Goal: Transaction & Acquisition: Subscribe to service/newsletter

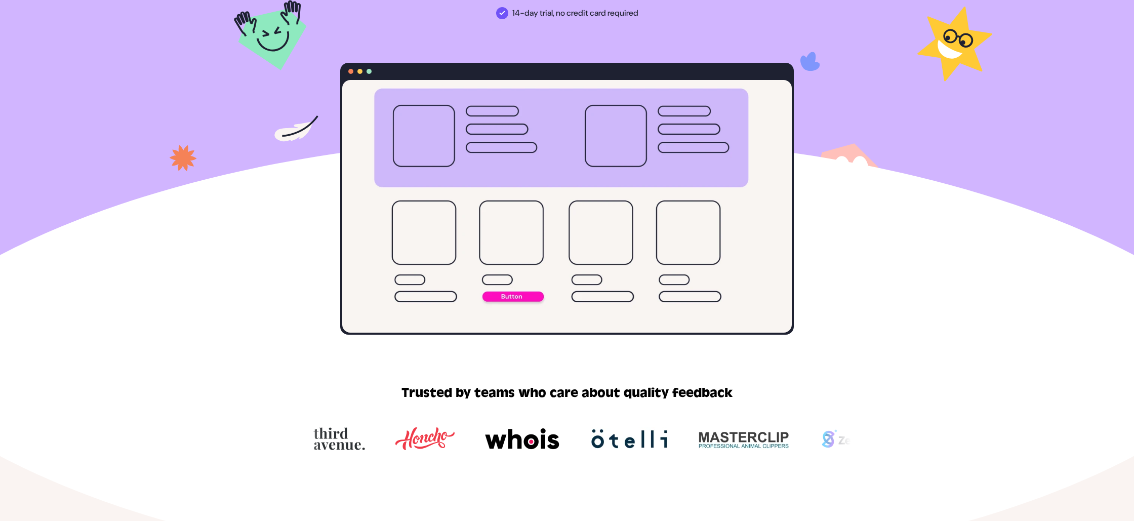
scroll to position [225, 0]
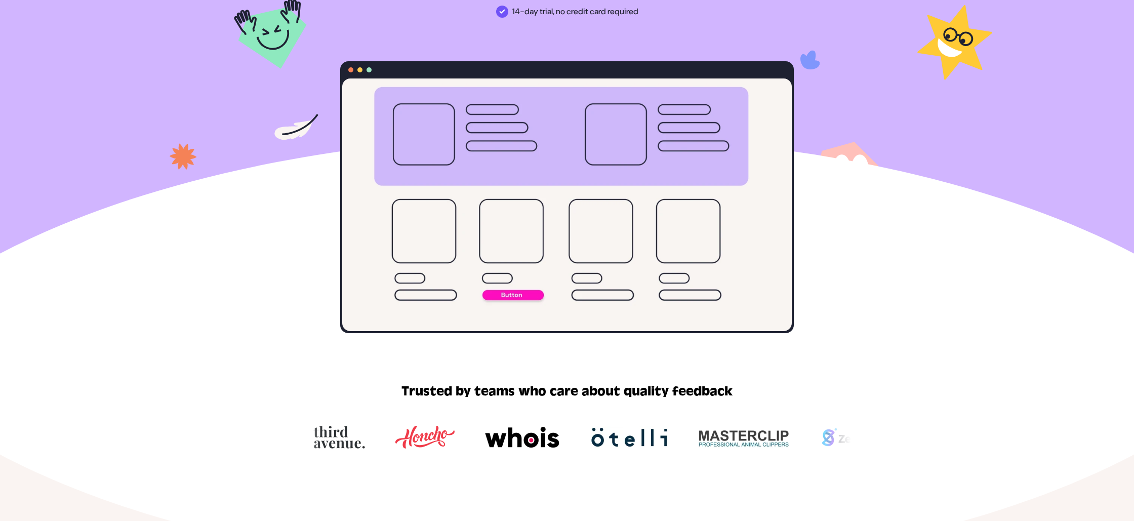
click at [508, 296] on video at bounding box center [567, 204] width 450 height 253
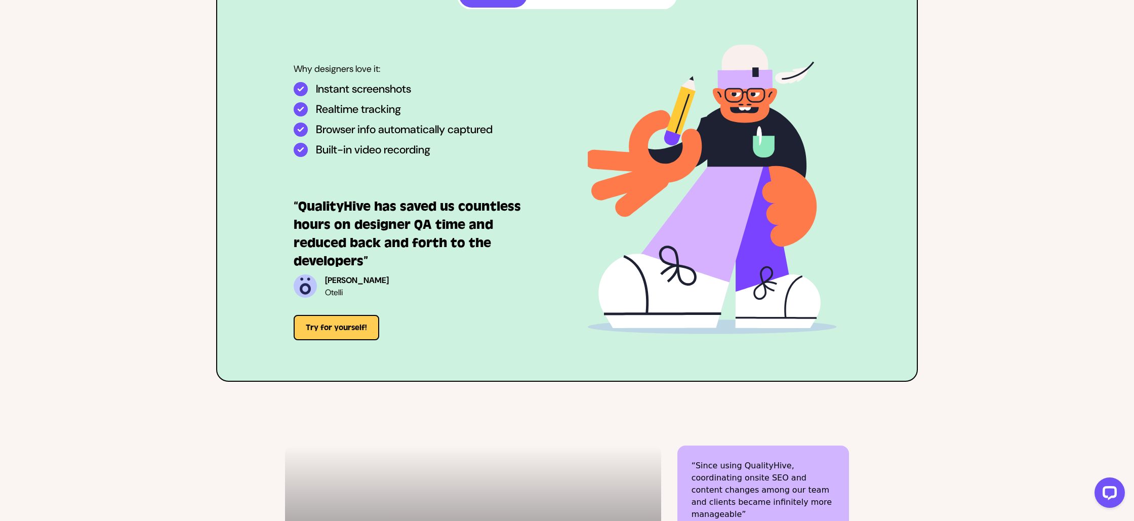
scroll to position [2810, 0]
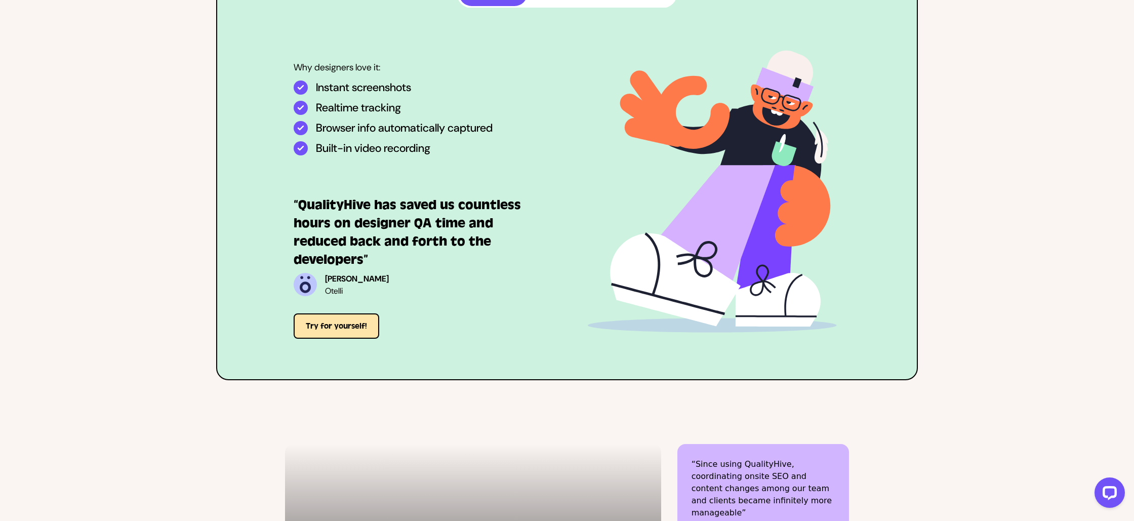
click at [328, 328] on button "Try for yourself!" at bounding box center [337, 325] width 86 height 25
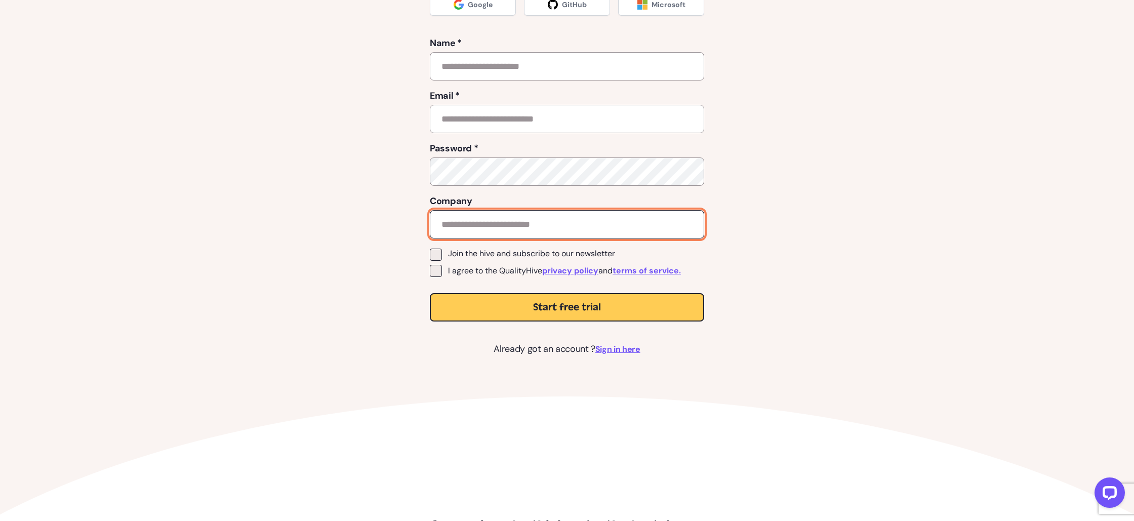
click at [467, 220] on input "text" at bounding box center [567, 224] width 274 height 28
click at [338, 192] on div "Start a free trial of QualityHive and start looking forward to feedback No card…" at bounding box center [566, 115] width 609 height 482
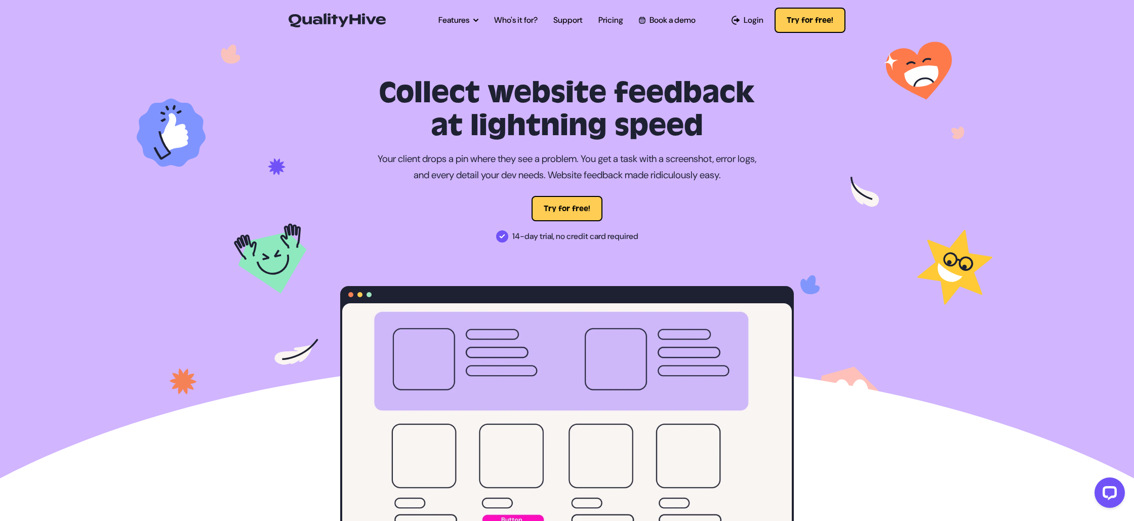
scroll to position [2, 0]
